Goal: Information Seeking & Learning: Learn about a topic

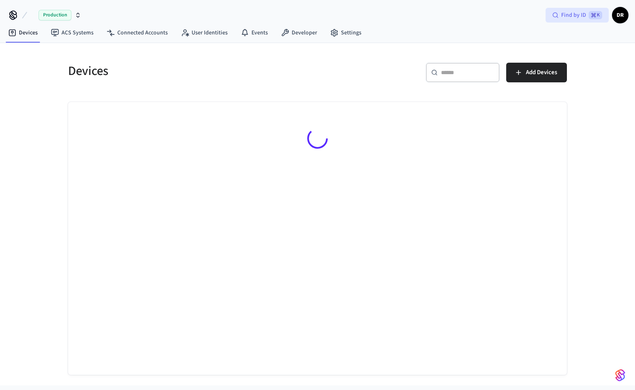
click at [551, 16] on div "Find by ID ⌘ K" at bounding box center [576, 15] width 63 height 15
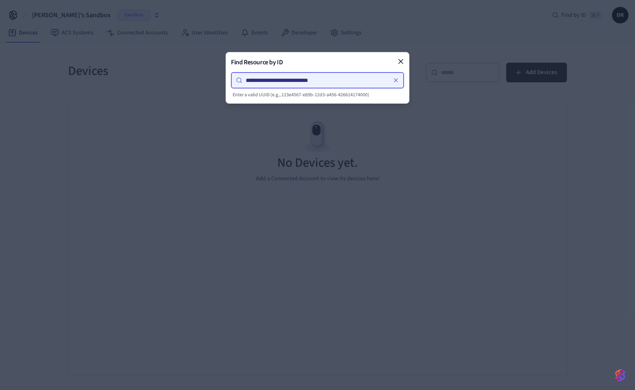
click at [269, 81] on input "**********" at bounding box center [316, 80] width 148 height 10
type input "**********"
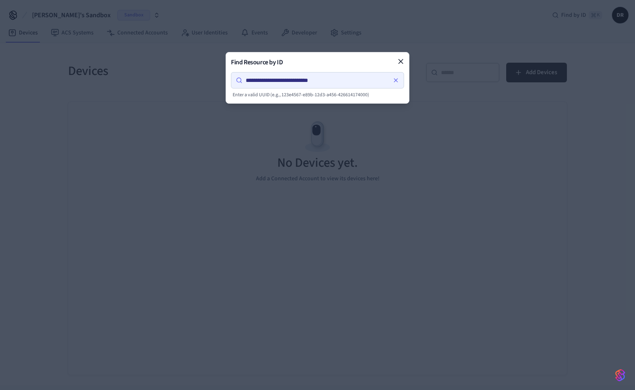
drag, startPoint x: 400, startPoint y: 61, endPoint x: 412, endPoint y: 59, distance: 12.9
click at [400, 61] on icon at bounding box center [400, 61] width 4 height 4
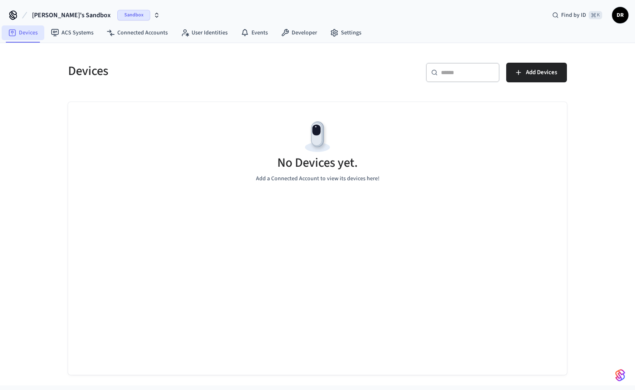
click at [32, 34] on link "Devices" at bounding box center [23, 32] width 43 height 15
click at [305, 35] on link "Developer" at bounding box center [298, 32] width 49 height 15
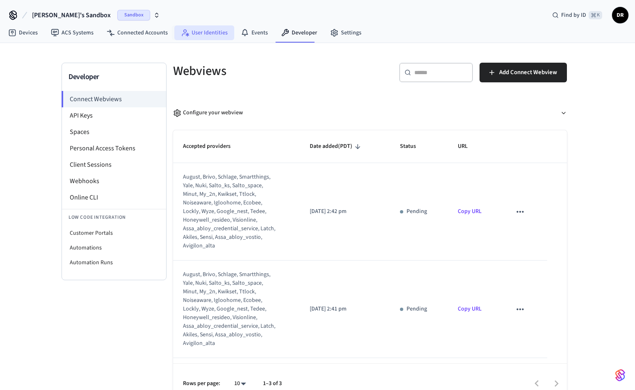
click at [206, 31] on link "User Identities" at bounding box center [204, 32] width 60 height 15
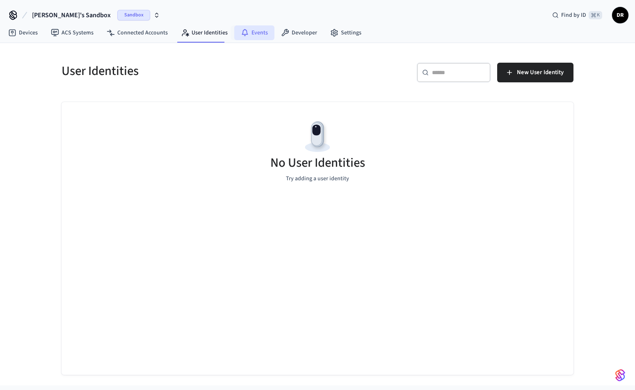
click at [269, 35] on link "Events" at bounding box center [254, 32] width 40 height 15
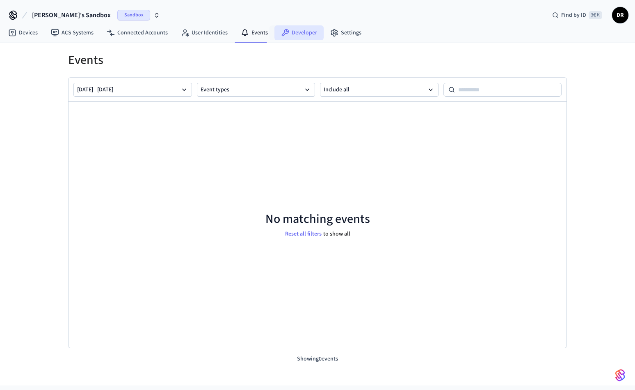
click at [306, 33] on link "Developer" at bounding box center [298, 32] width 49 height 15
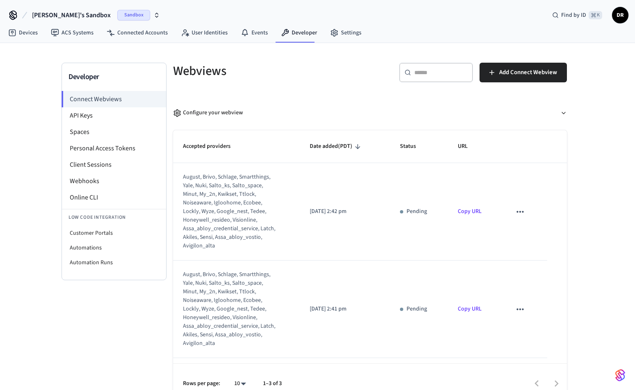
click at [117, 11] on span "Sandbox" at bounding box center [133, 15] width 33 height 11
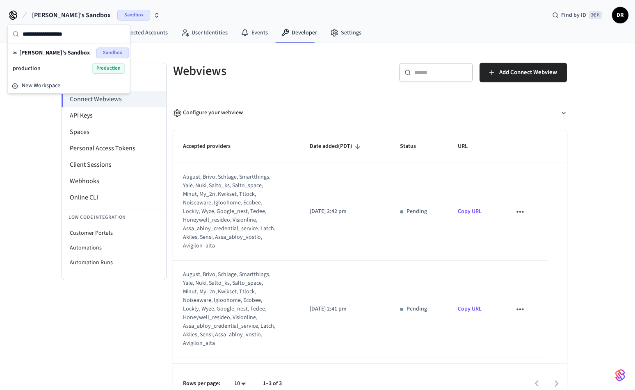
click at [86, 69] on div "production Production" at bounding box center [69, 68] width 112 height 11
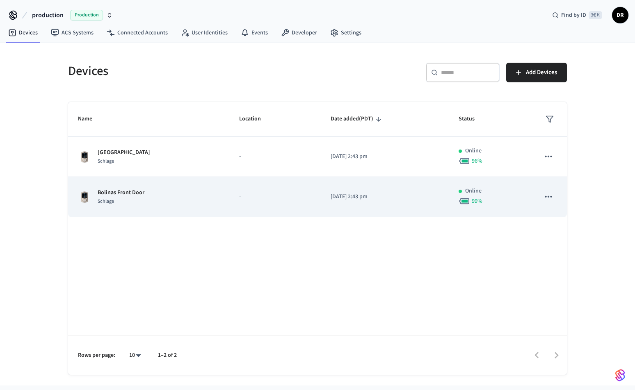
click at [428, 185] on td "[DATE] 2:43 pm" at bounding box center [385, 197] width 128 height 40
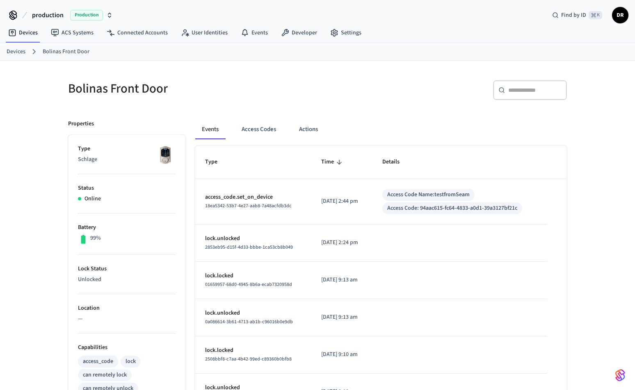
click at [496, 207] on div "Access Code: 94aac615-fc64-4833-a0d1-39a3127bf21c" at bounding box center [452, 208] width 130 height 9
click at [255, 134] on button "Access Codes" at bounding box center [259, 130] width 48 height 20
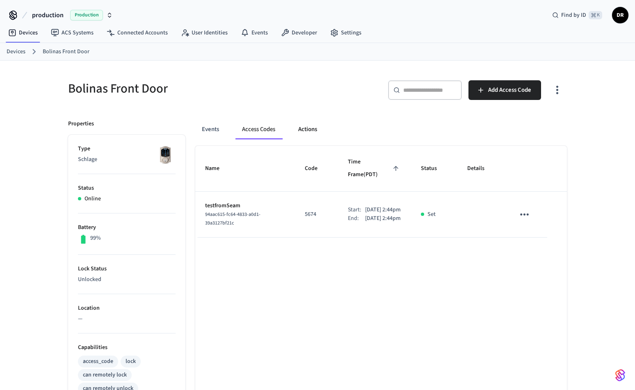
click at [314, 130] on button "Actions" at bounding box center [307, 130] width 32 height 20
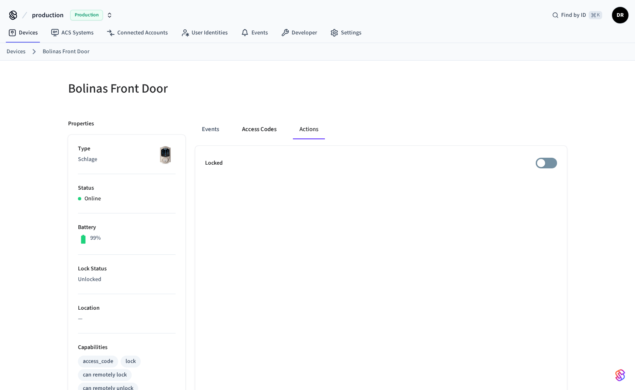
click at [267, 130] on button "Access Codes" at bounding box center [259, 130] width 48 height 20
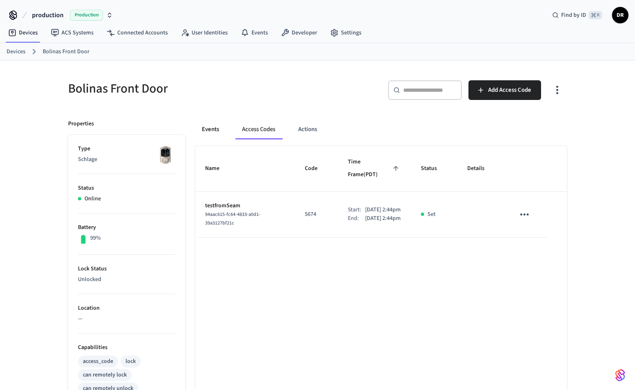
click at [203, 128] on button "Events" at bounding box center [210, 130] width 30 height 20
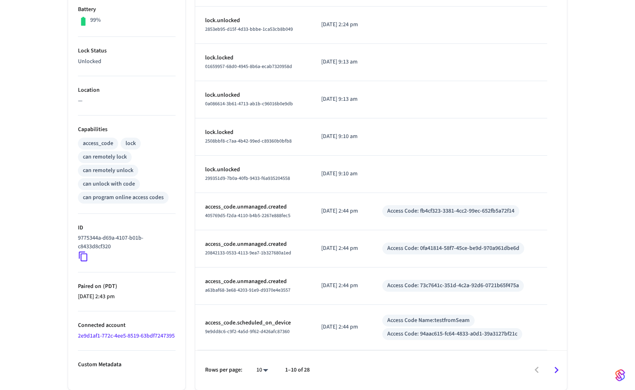
scroll to position [218, 0]
click at [82, 256] on icon at bounding box center [83, 257] width 11 height 11
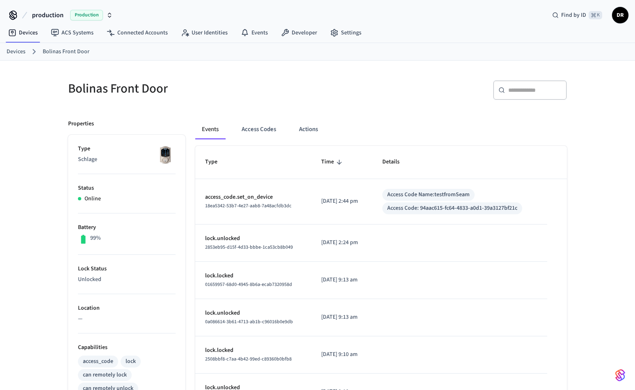
scroll to position [0, 0]
drag, startPoint x: 173, startPoint y: 89, endPoint x: 51, endPoint y: 85, distance: 121.8
click at [51, 85] on div "Bolinas Front Door ​ ​ Properties Type Schlage Status Online Battery 99% Lock S…" at bounding box center [317, 334] width 635 height 547
copy h5 "Bolinas Front Door"
click at [77, 31] on link "ACS Systems" at bounding box center [72, 32] width 56 height 15
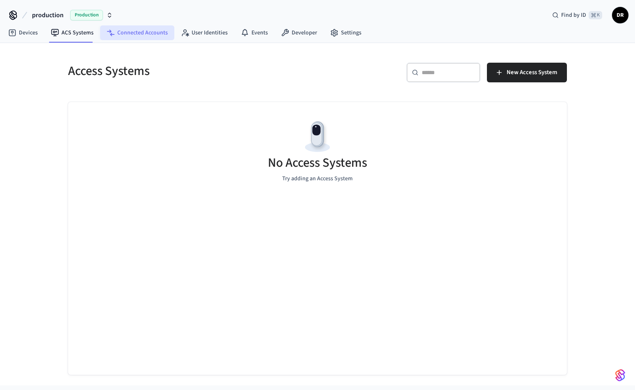
click at [147, 33] on link "Connected Accounts" at bounding box center [137, 32] width 74 height 15
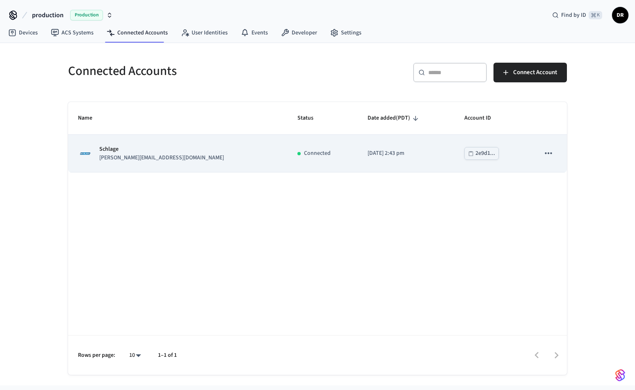
click at [494, 141] on td "2e9d1..." at bounding box center [491, 153] width 75 height 37
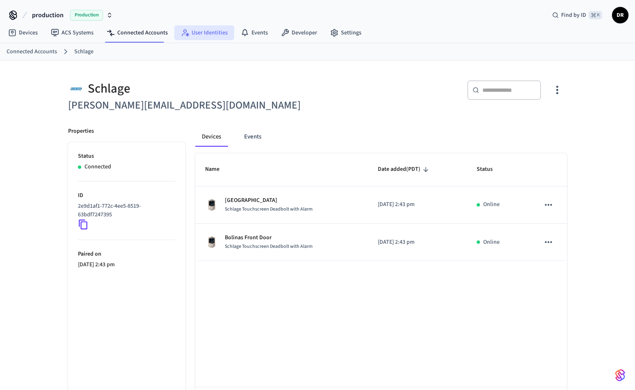
click at [213, 31] on link "User Identities" at bounding box center [204, 32] width 60 height 15
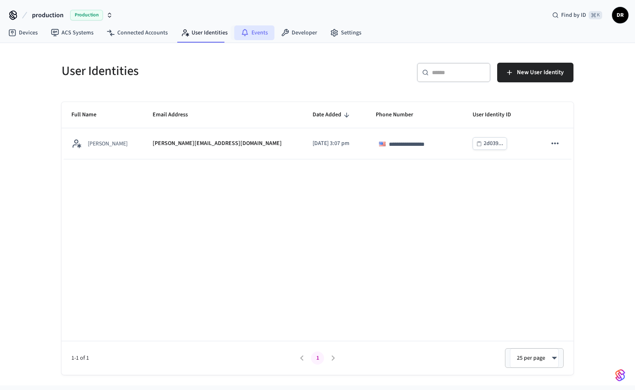
click at [251, 34] on link "Events" at bounding box center [254, 32] width 40 height 15
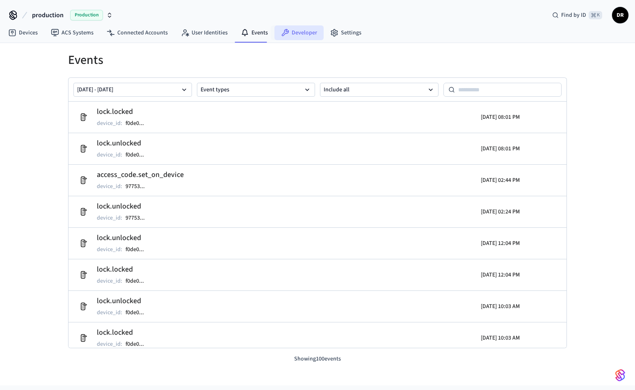
click at [291, 32] on link "Developer" at bounding box center [298, 32] width 49 height 15
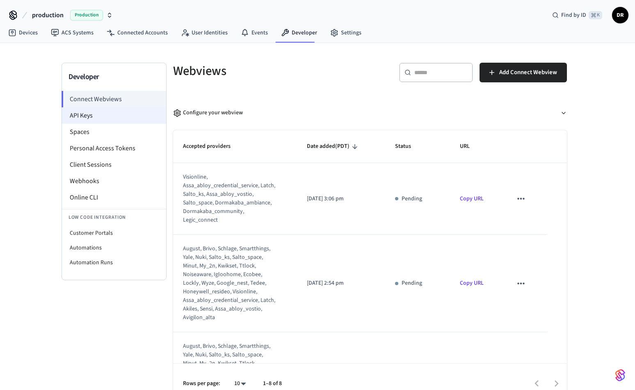
click at [107, 115] on li "API Keys" at bounding box center [114, 115] width 104 height 16
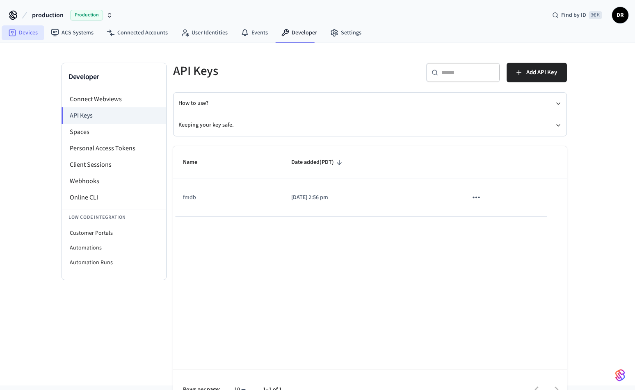
click at [19, 32] on link "Devices" at bounding box center [23, 32] width 43 height 15
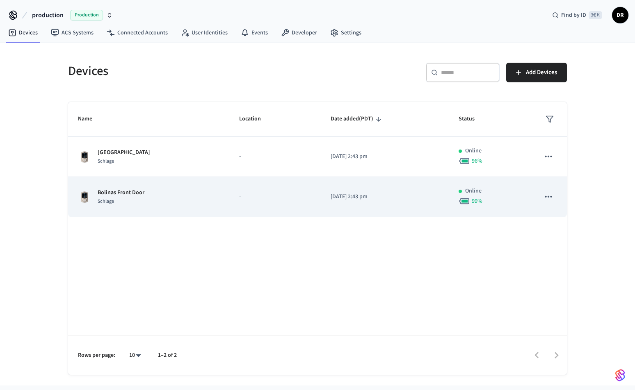
click at [221, 205] on td "Bolinas Front Door Schlage" at bounding box center [148, 197] width 161 height 40
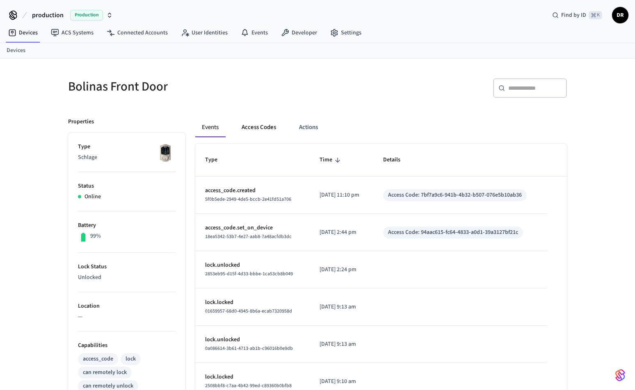
click at [269, 130] on button "Access Codes" at bounding box center [259, 128] width 48 height 20
